Goal: Browse casually: Explore the website without a specific task or goal

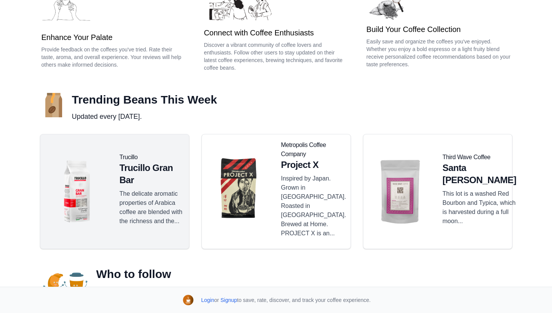
scroll to position [114, 0]
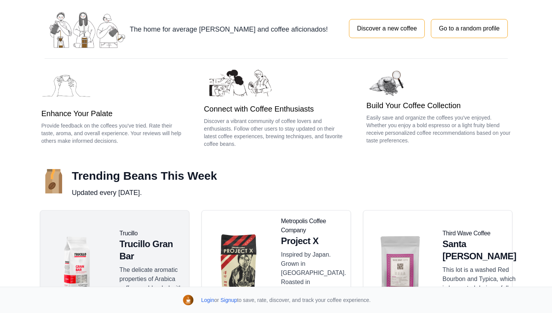
click at [120, 242] on h5 "Trucillo Gran Bar" at bounding box center [151, 250] width 63 height 24
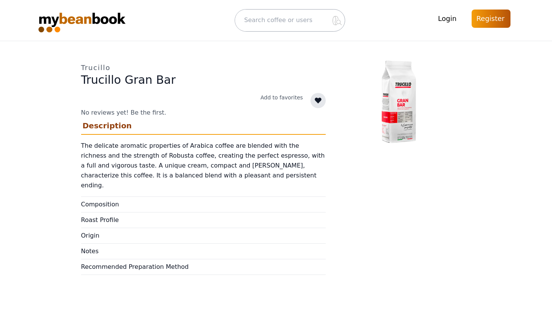
click at [62, 18] on img at bounding box center [90, 20] width 104 height 24
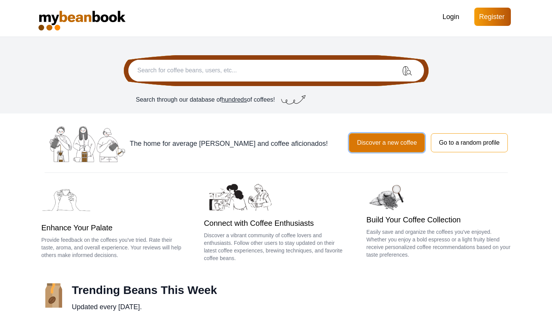
click at [383, 144] on button "Discover a new coffee" at bounding box center [387, 142] width 76 height 19
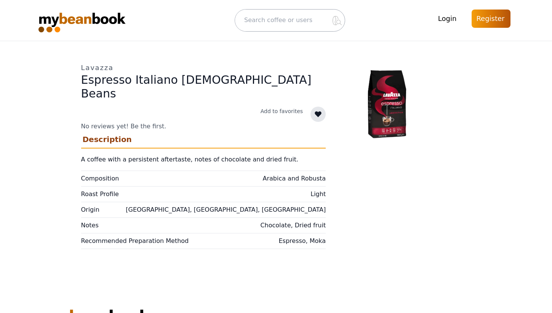
scroll to position [67, 0]
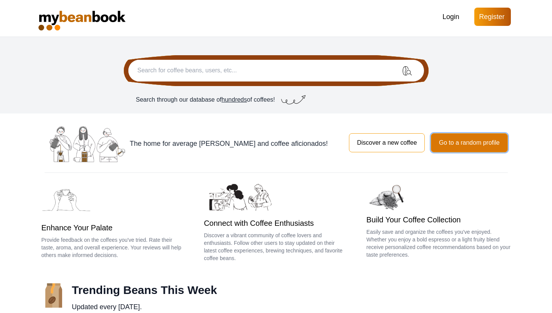
click at [441, 143] on button "Go to a random profile" at bounding box center [469, 142] width 77 height 19
